Goal: Navigation & Orientation: Understand site structure

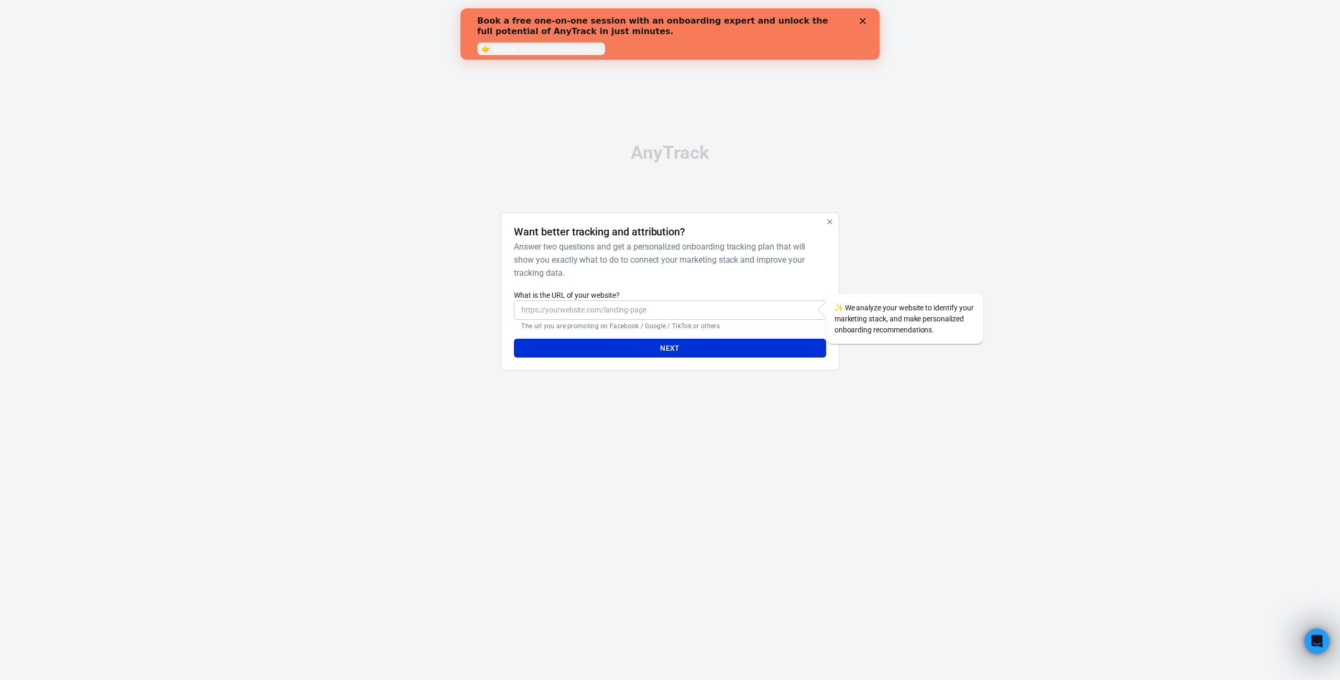
click at [622, 314] on input "What is the URL of your website?" at bounding box center [670, 309] width 312 height 19
click at [828, 221] on icon "button" at bounding box center [830, 221] width 8 height 8
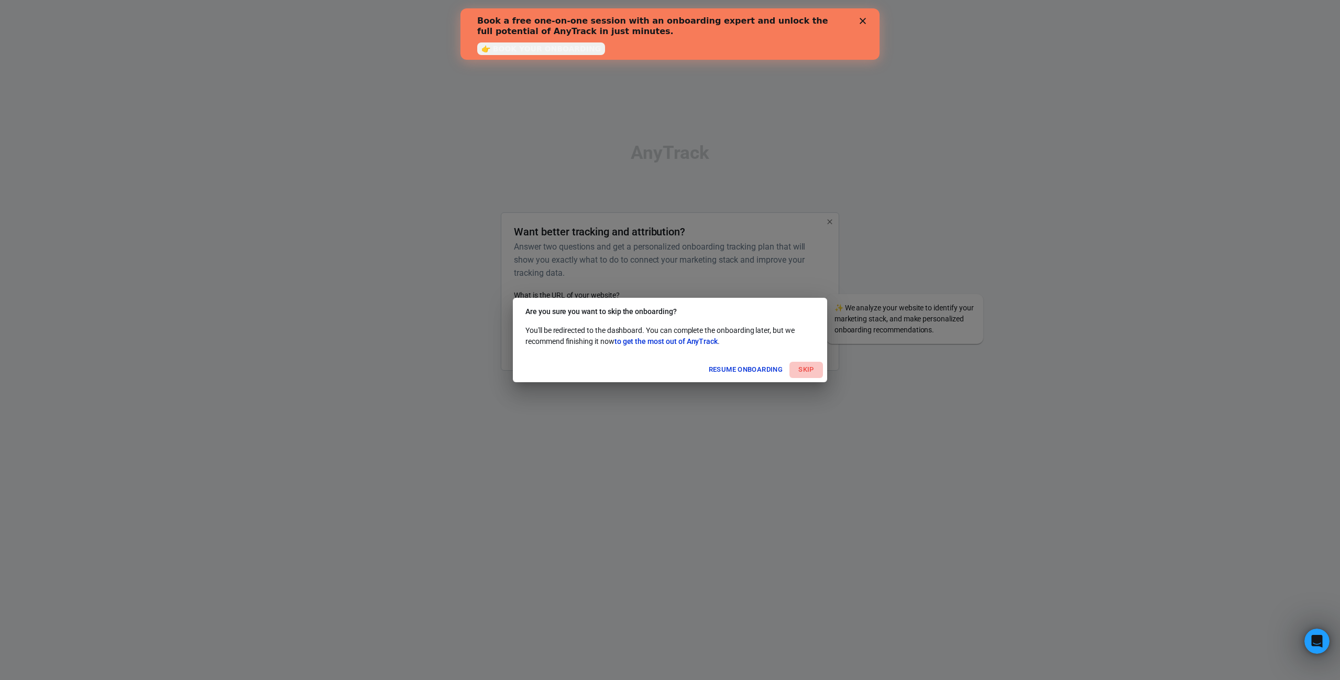
click at [806, 369] on button "Skip" at bounding box center [807, 370] width 34 height 16
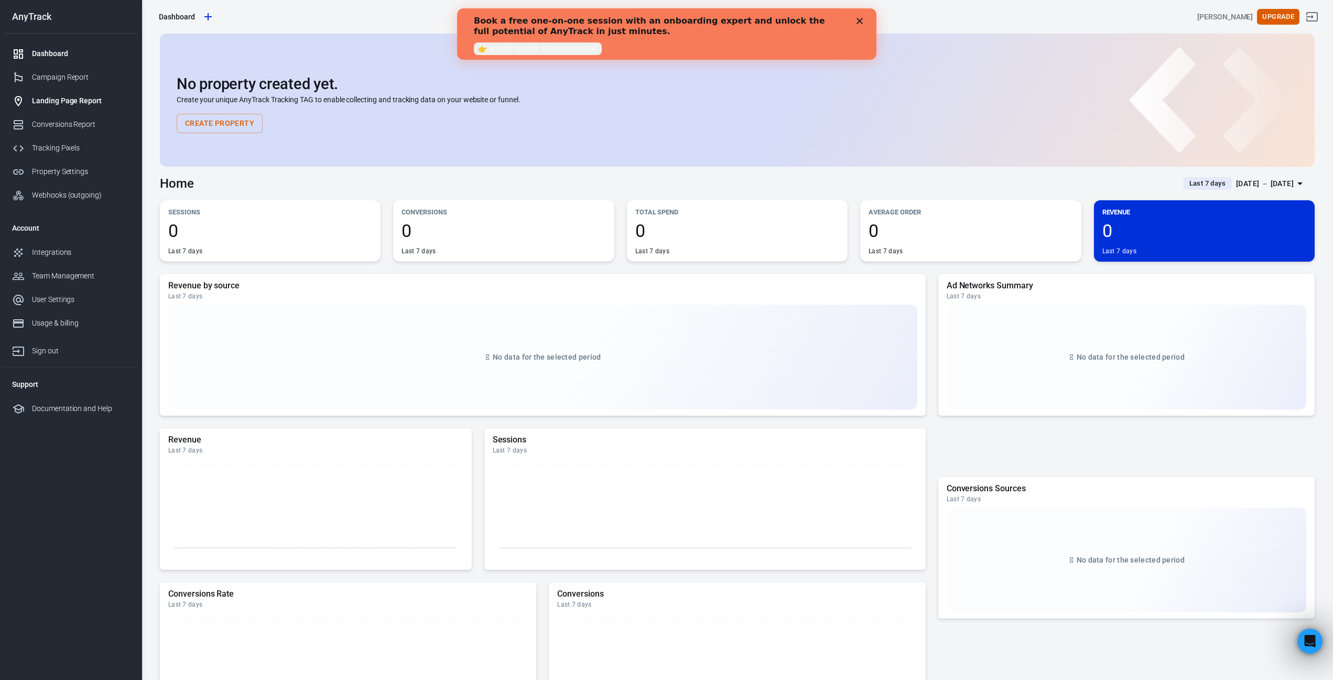
click at [70, 99] on div "Landing Page Report" at bounding box center [80, 100] width 97 height 11
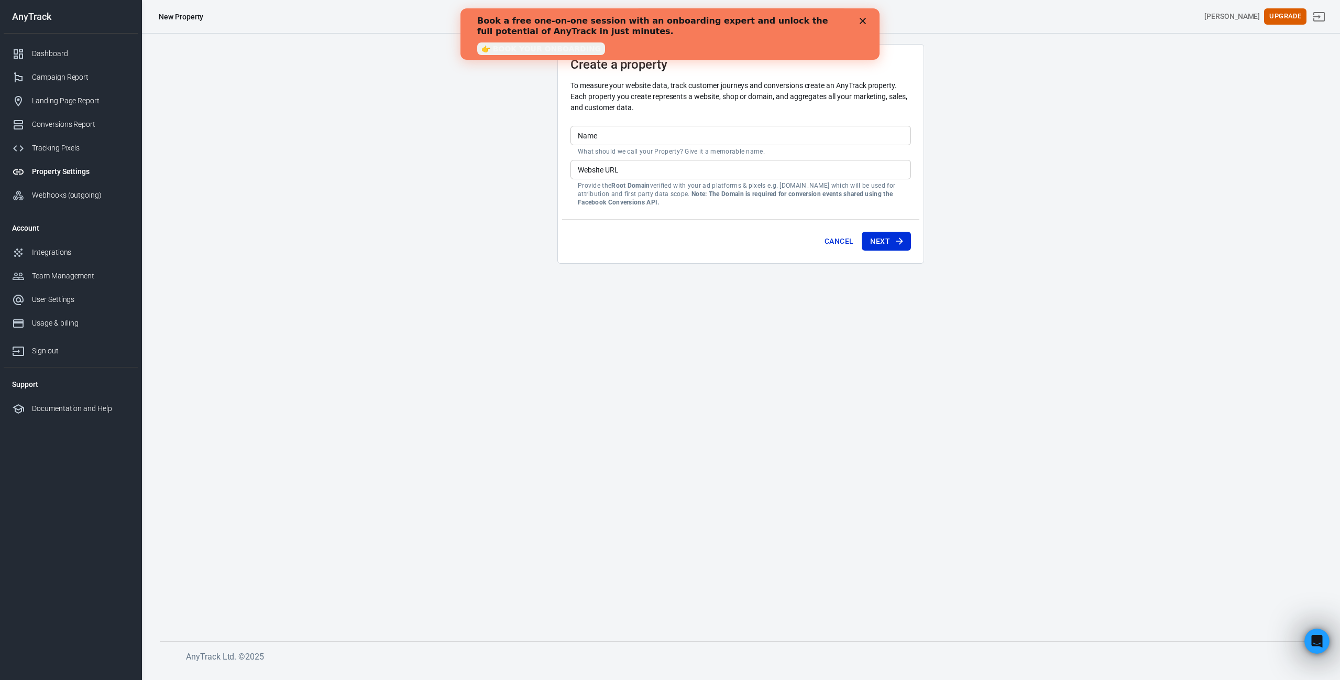
click at [860, 20] on icon "Close" at bounding box center [863, 21] width 6 height 6
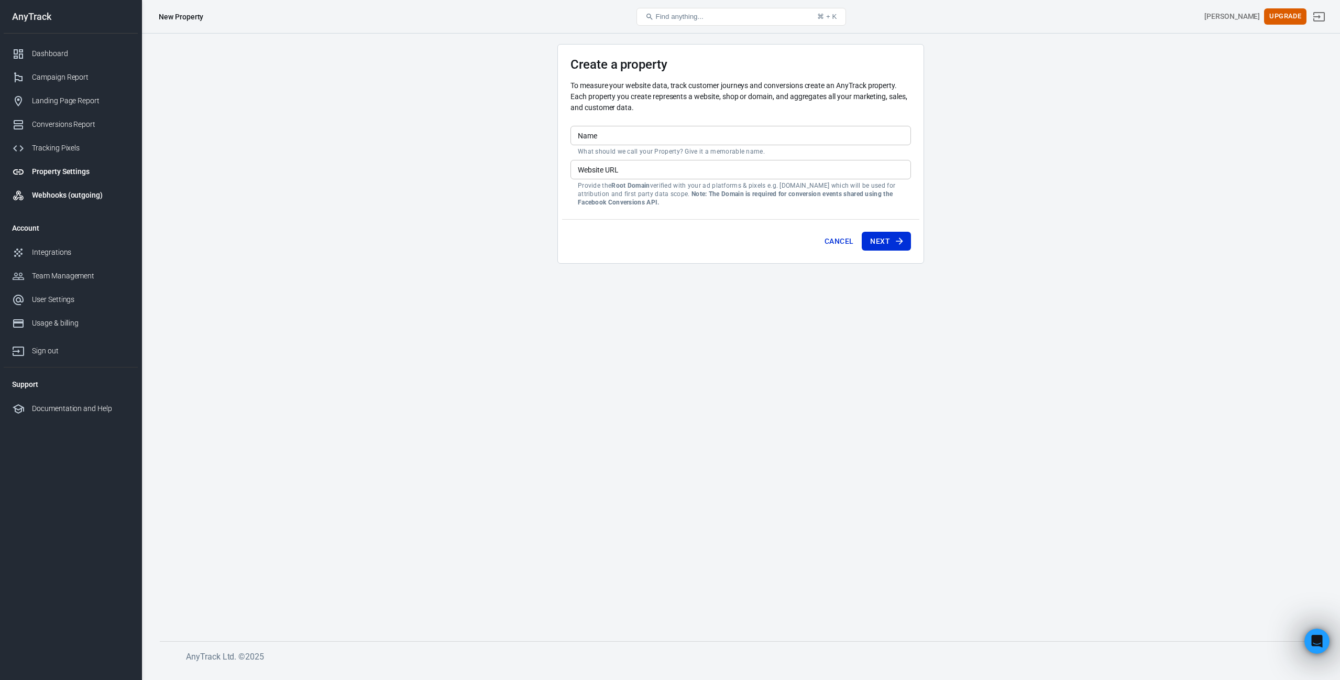
click at [64, 189] on link "Webhooks (outgoing)" at bounding box center [71, 195] width 134 height 24
click at [75, 58] on div "Dashboard" at bounding box center [80, 53] width 97 height 11
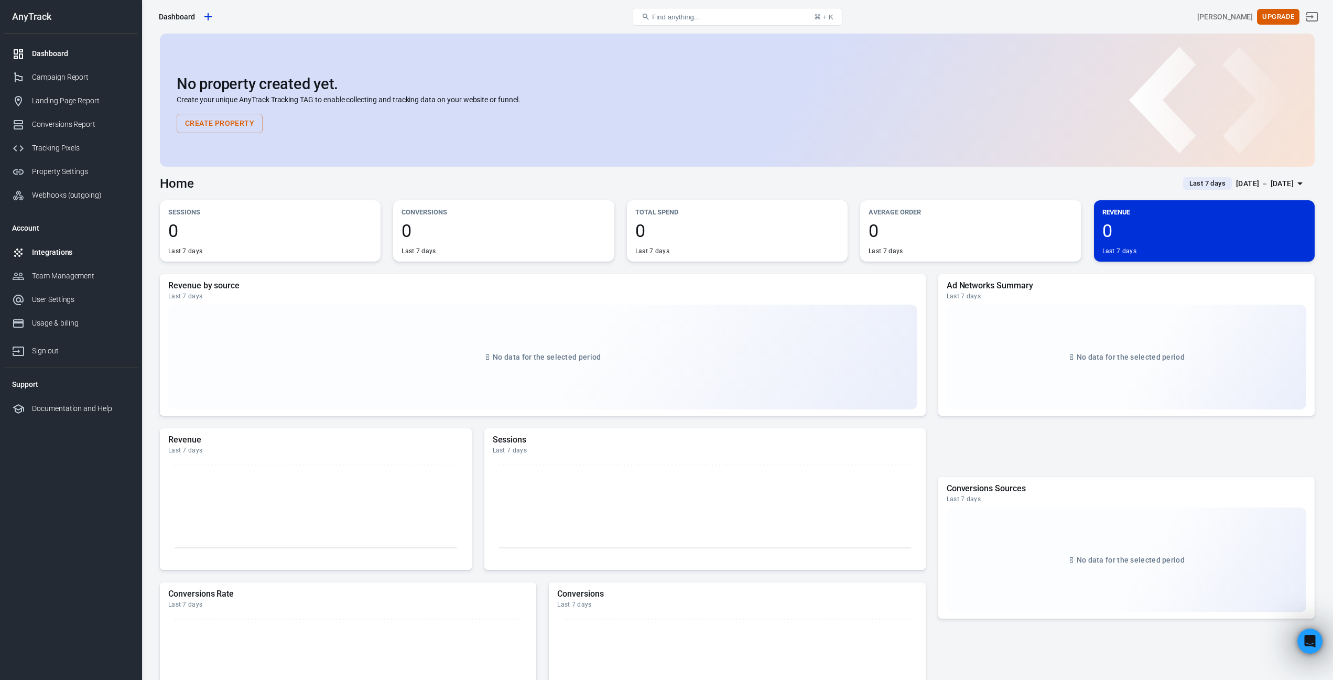
click at [63, 253] on div "Integrations" at bounding box center [80, 252] width 97 height 11
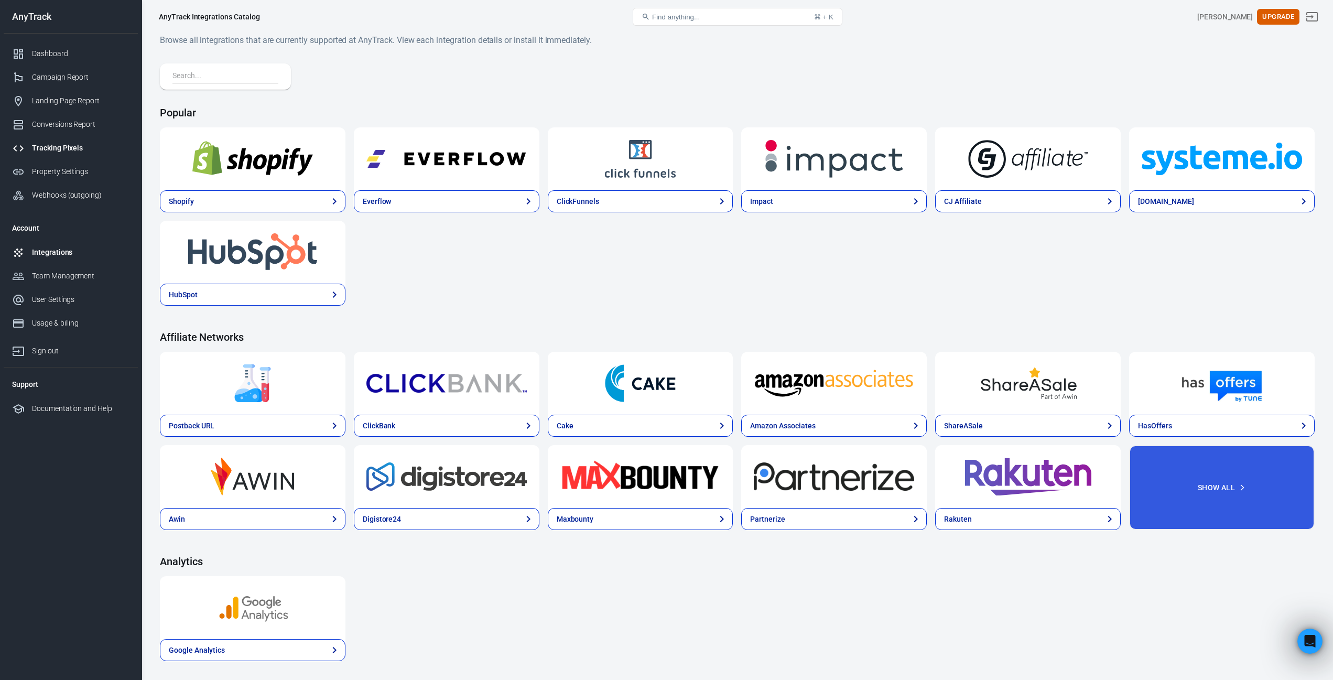
click at [62, 141] on link "Tracking Pixels" at bounding box center [71, 148] width 134 height 24
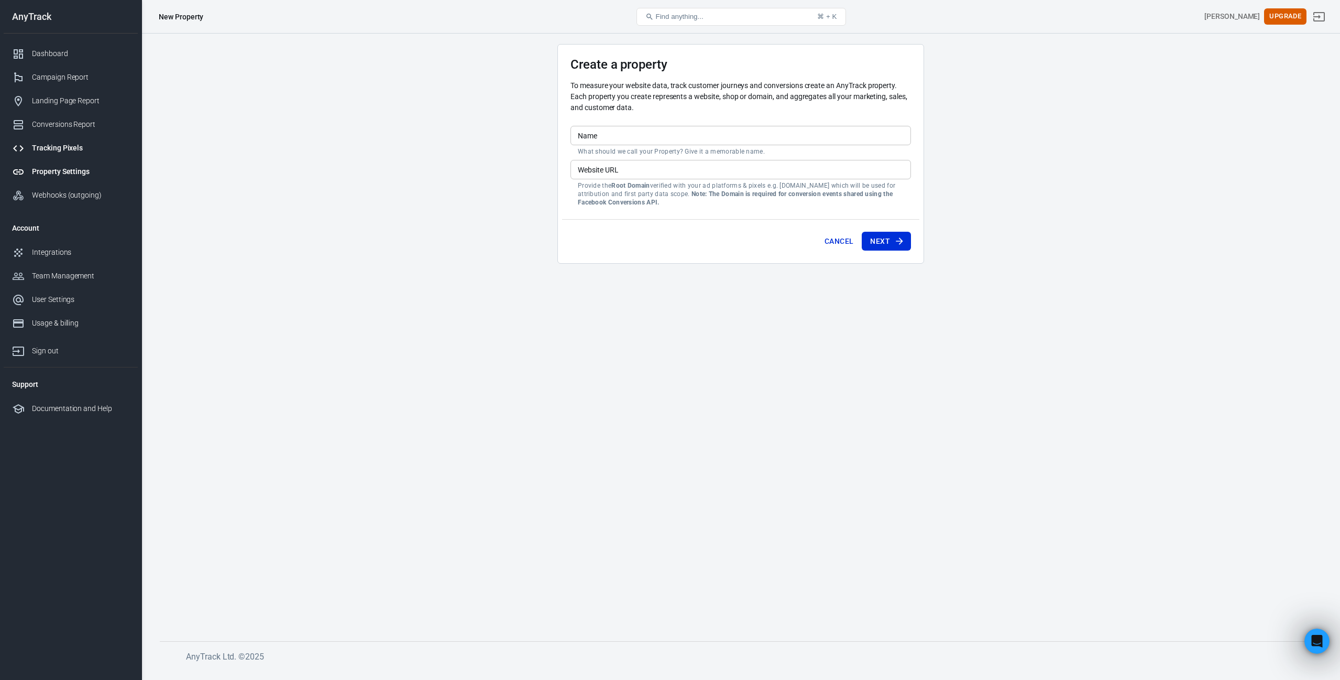
click at [60, 139] on link "Tracking Pixels" at bounding box center [71, 148] width 134 height 24
click at [80, 126] on div "Conversions Report" at bounding box center [80, 124] width 97 height 11
click at [92, 99] on div "Landing Page Report" at bounding box center [80, 100] width 97 height 11
click at [77, 82] on div "Campaign Report" at bounding box center [80, 77] width 97 height 11
click at [53, 56] on div "Dashboard" at bounding box center [80, 53] width 97 height 11
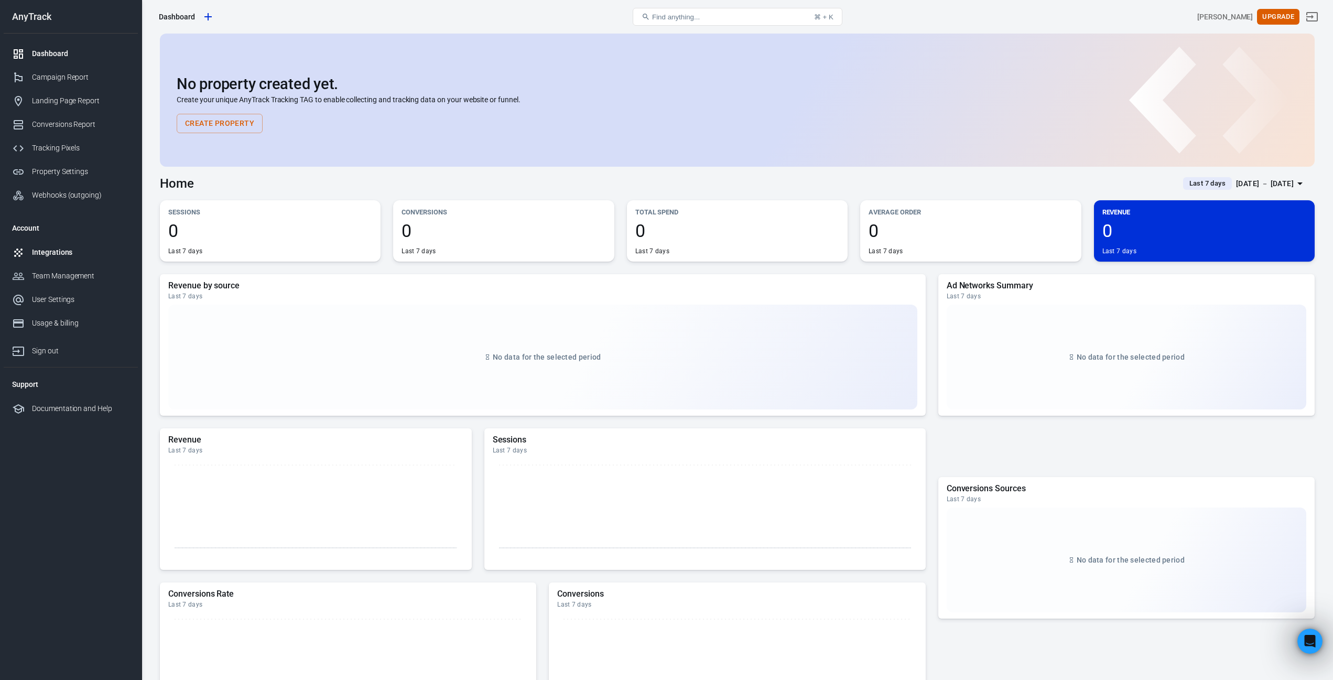
click at [63, 248] on div "Integrations" at bounding box center [80, 252] width 97 height 11
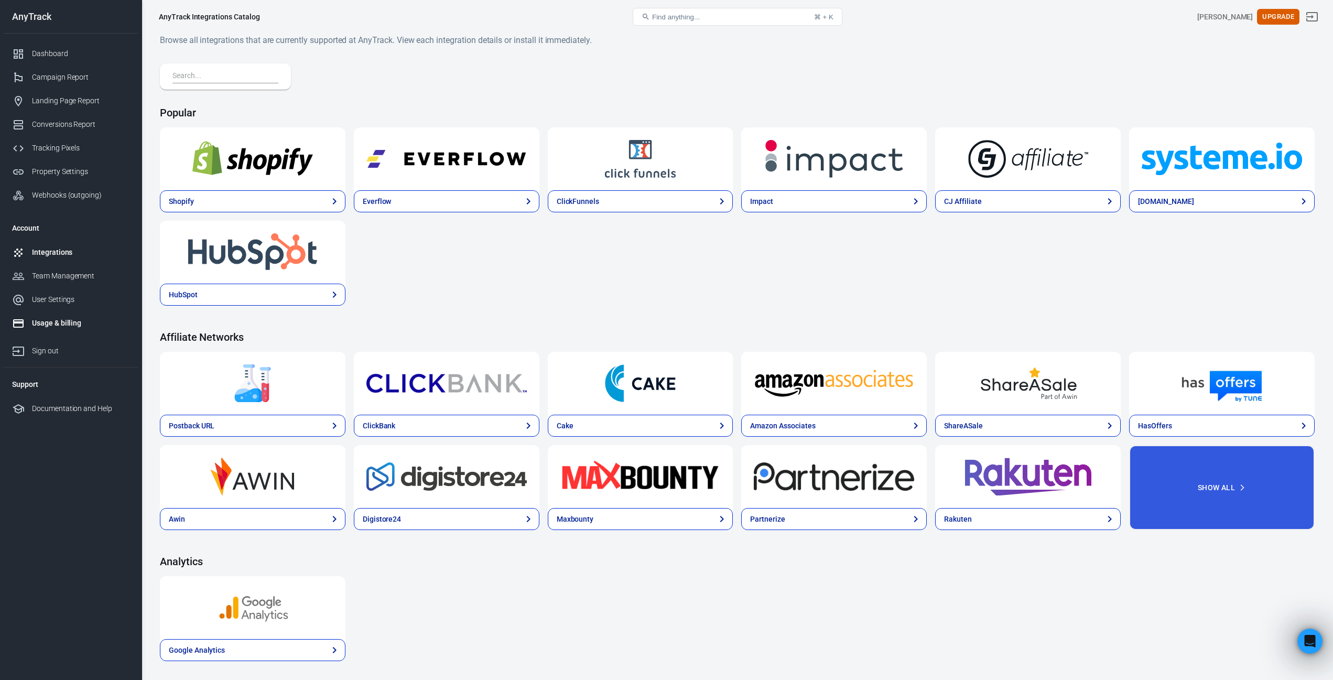
click at [76, 319] on div "Usage & billing" at bounding box center [80, 323] width 97 height 11
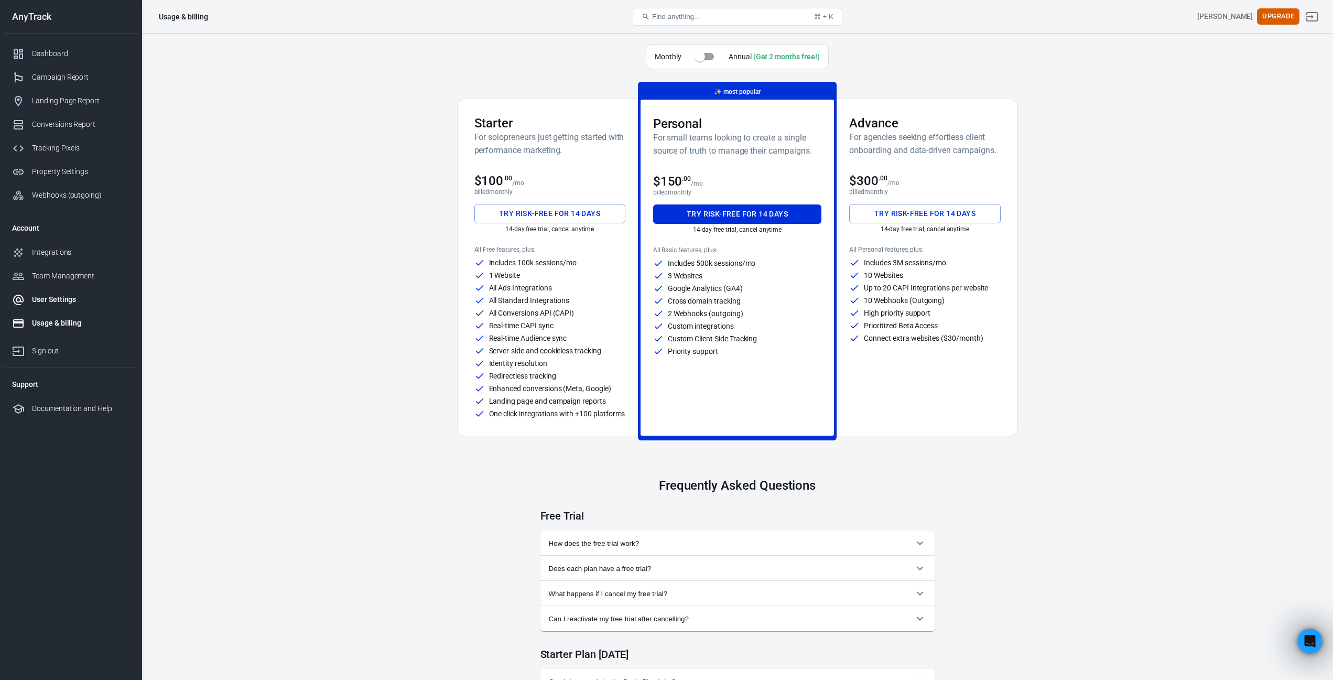
click at [75, 304] on div "User Settings" at bounding box center [80, 299] width 97 height 11
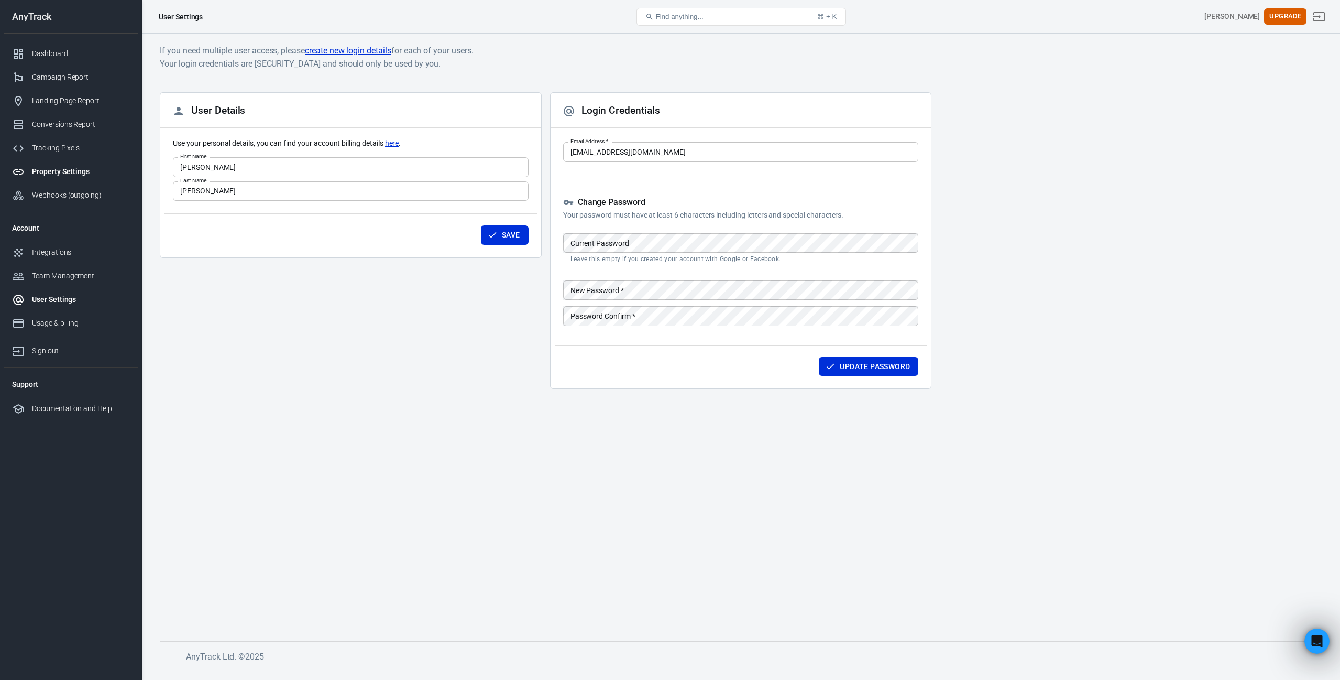
click at [91, 180] on link "Property Settings" at bounding box center [71, 172] width 134 height 24
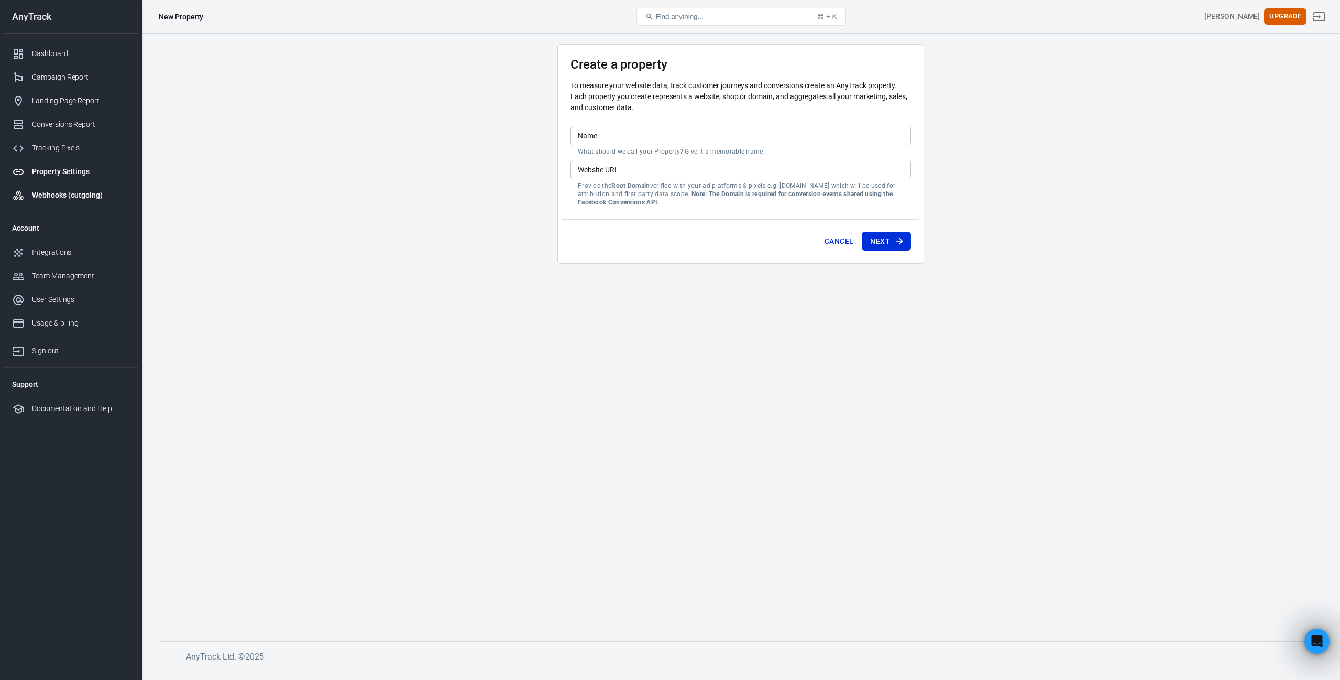
click at [91, 194] on div "Webhooks (outgoing)" at bounding box center [80, 195] width 97 height 11
click at [64, 193] on div "Webhooks (outgoing)" at bounding box center [80, 195] width 97 height 11
click at [63, 198] on div "Webhooks (outgoing)" at bounding box center [80, 195] width 97 height 11
click at [100, 195] on div "Webhooks (outgoing)" at bounding box center [80, 195] width 97 height 11
click at [73, 147] on div "Tracking Pixels" at bounding box center [80, 148] width 97 height 11
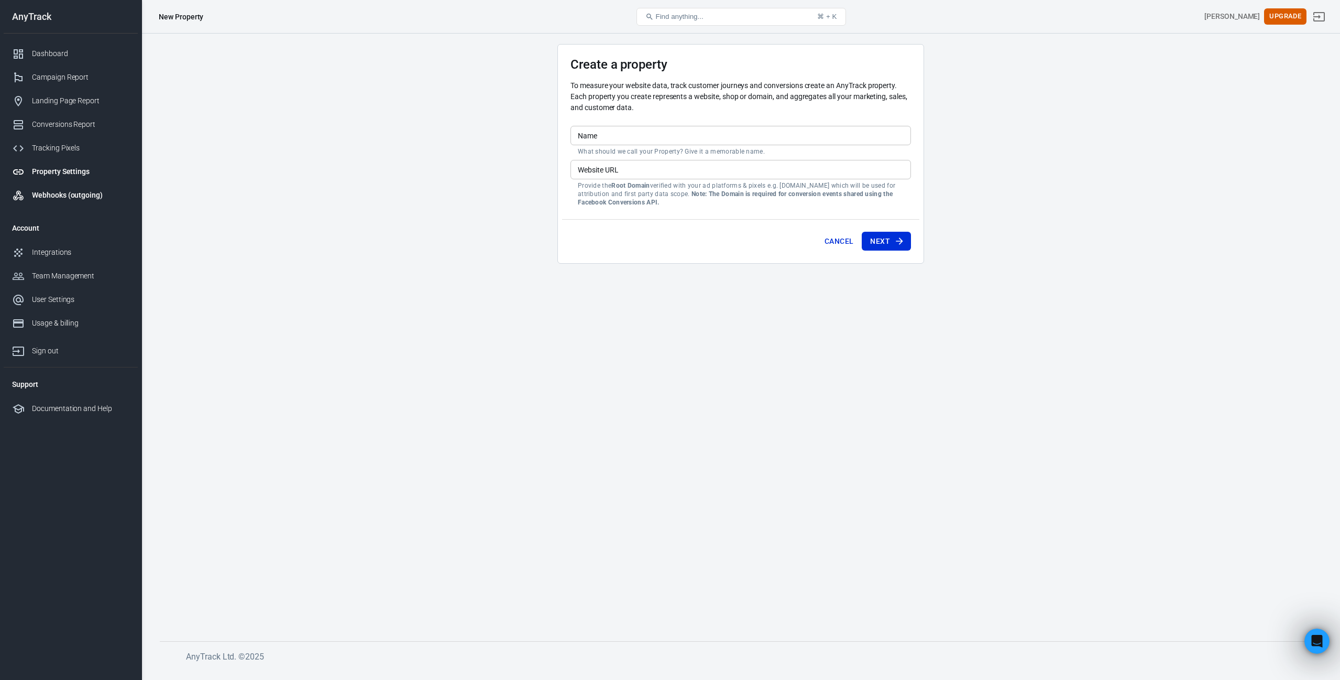
click at [75, 194] on div "Webhooks (outgoing)" at bounding box center [80, 195] width 97 height 11
click at [77, 146] on div "Tracking Pixels" at bounding box center [80, 148] width 97 height 11
click at [33, 146] on div "Tracking Pixels" at bounding box center [80, 148] width 97 height 11
click at [91, 117] on link "Conversions Report" at bounding box center [71, 125] width 134 height 24
click at [832, 235] on button "Cancel" at bounding box center [839, 241] width 37 height 19
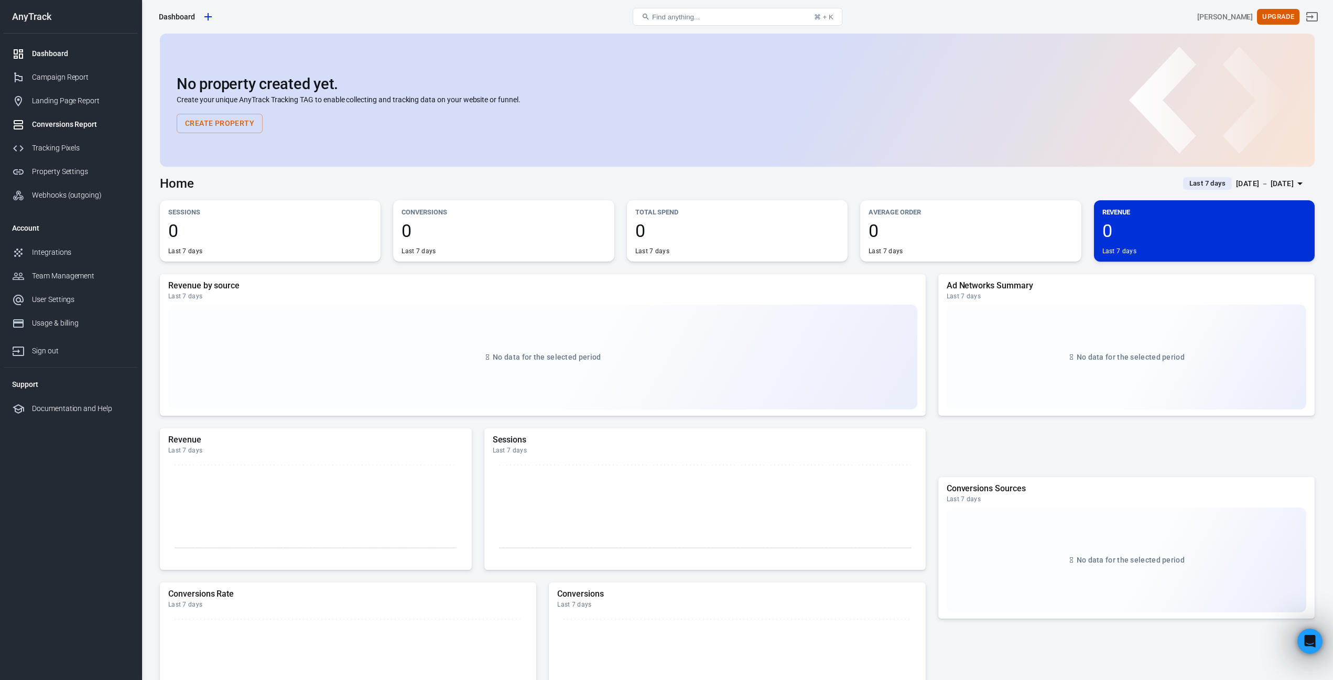
click at [60, 122] on div "Conversions Report" at bounding box center [80, 124] width 97 height 11
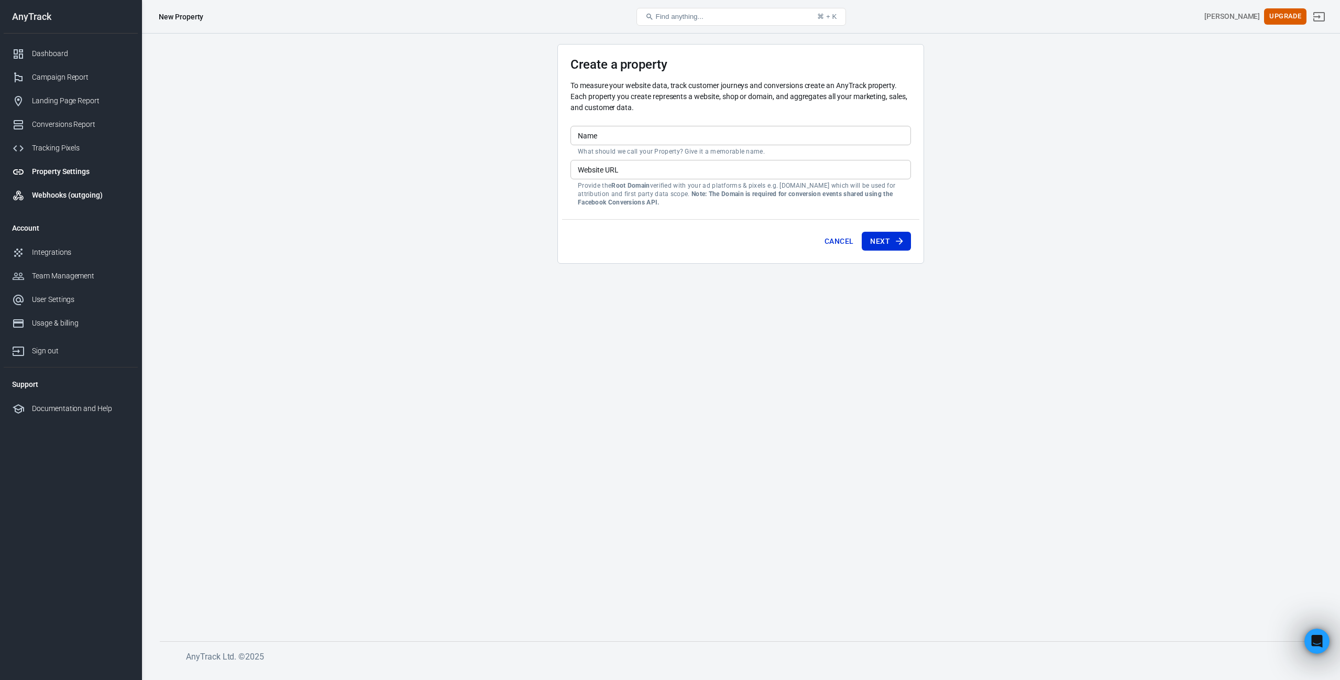
click at [73, 193] on div "Webhooks (outgoing)" at bounding box center [80, 195] width 97 height 11
click at [831, 233] on button "Cancel" at bounding box center [839, 241] width 37 height 19
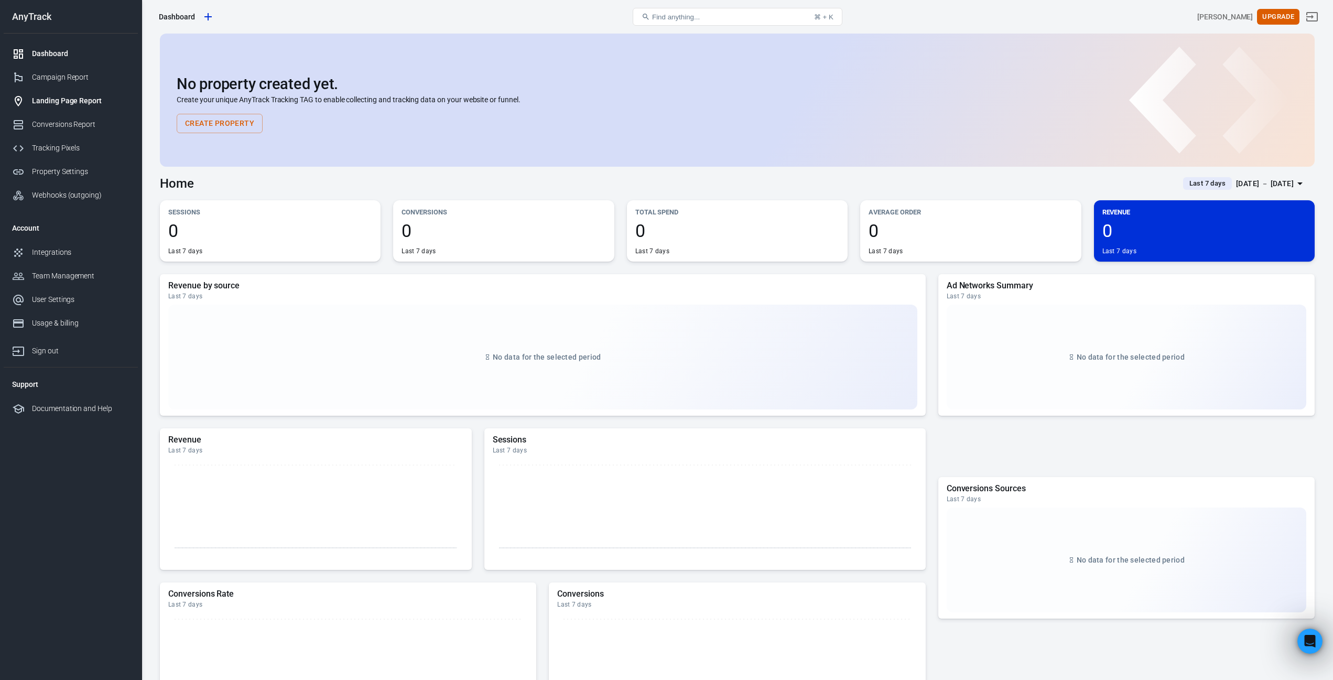
click at [67, 98] on div "Landing Page Report" at bounding box center [80, 100] width 97 height 11
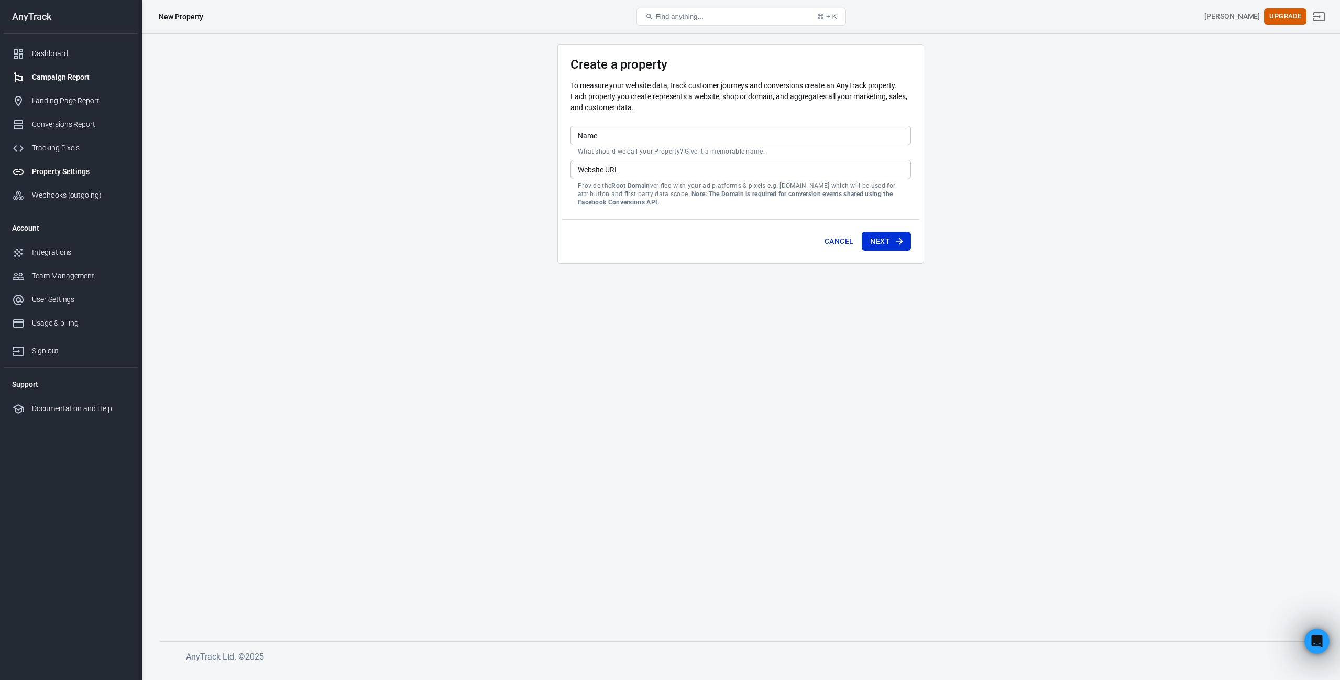
click at [72, 79] on div "Campaign Report" at bounding box center [80, 77] width 97 height 11
click at [843, 239] on button "Cancel" at bounding box center [839, 241] width 37 height 19
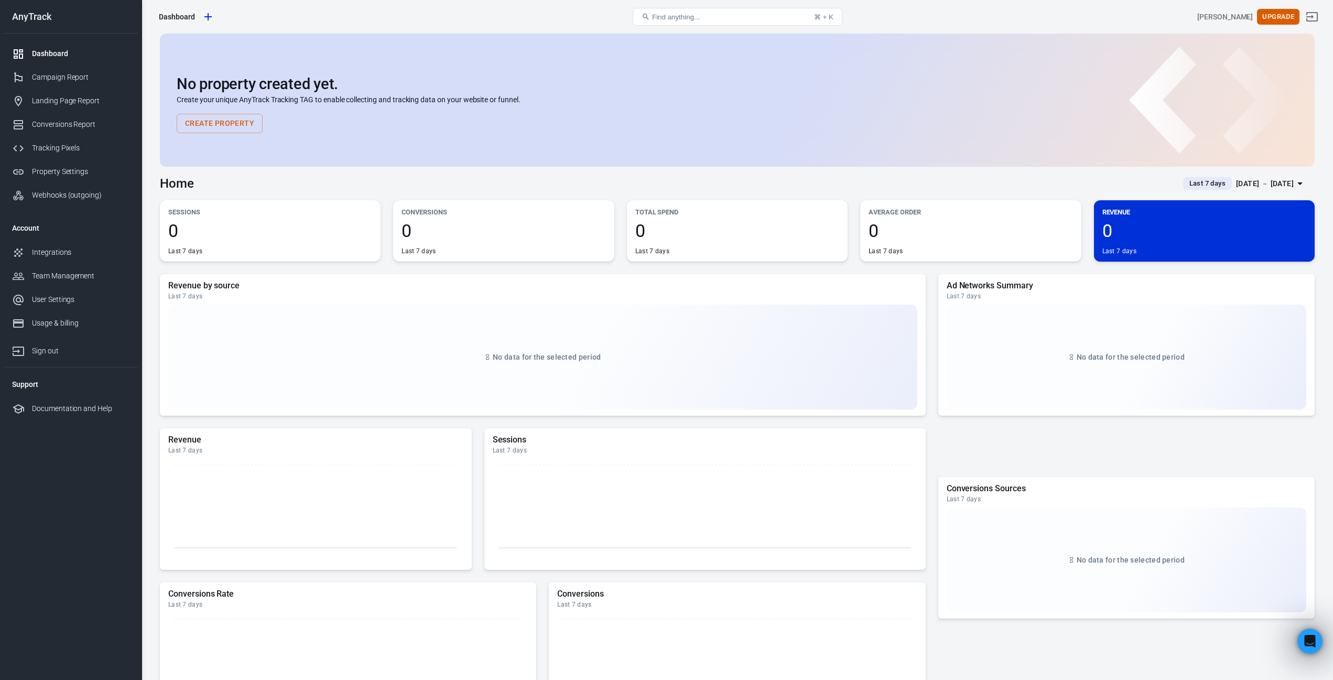
click at [69, 53] on div "Dashboard" at bounding box center [80, 53] width 97 height 11
click at [738, 12] on button "Find anything... ⌘ + K" at bounding box center [737, 17] width 210 height 18
click at [700, 17] on span "Find anything..." at bounding box center [676, 17] width 48 height 8
